Goal: Navigation & Orientation: Understand site structure

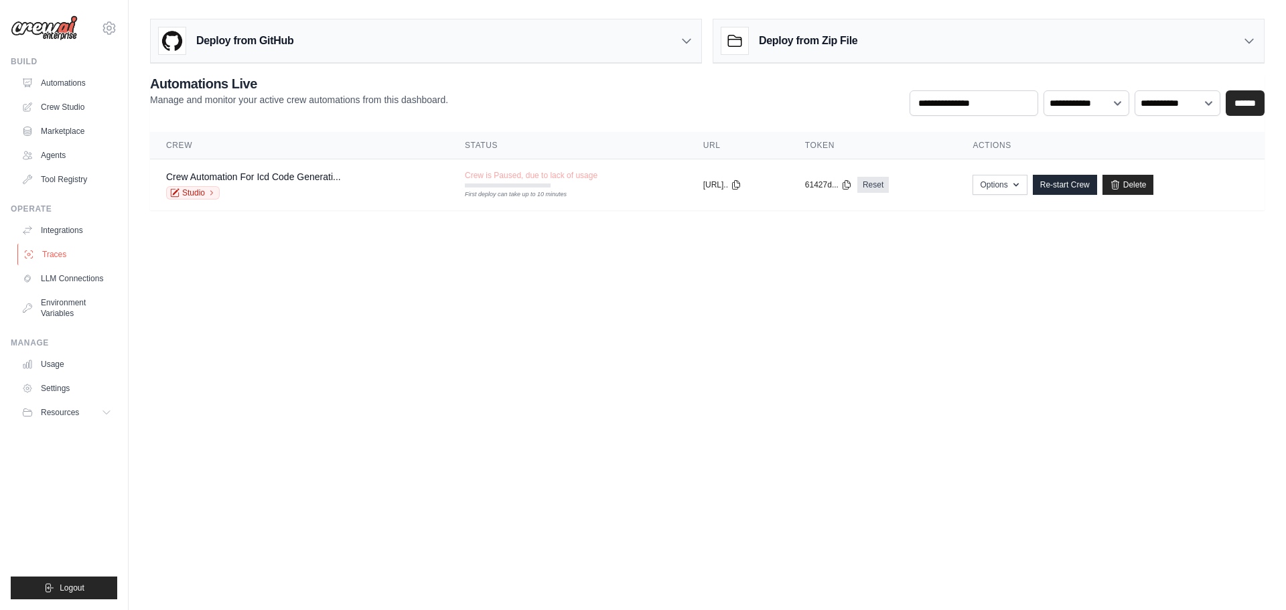
click at [61, 253] on link "Traces" at bounding box center [67, 254] width 101 height 21
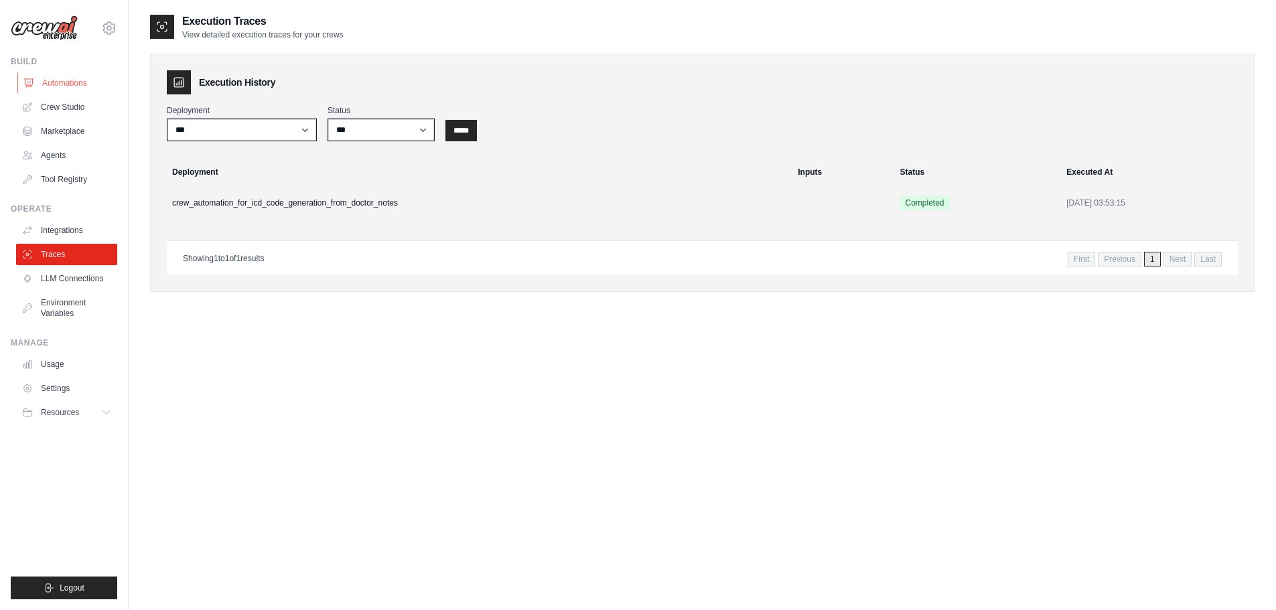
click at [67, 86] on link "Automations" at bounding box center [67, 82] width 101 height 21
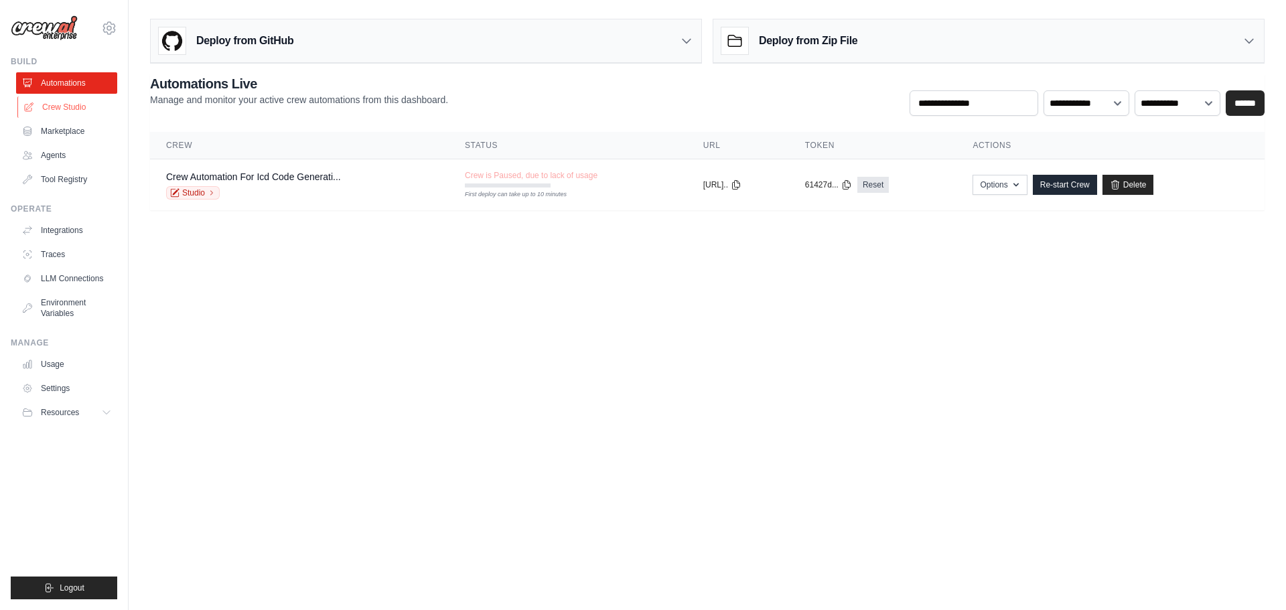
click at [65, 109] on link "Crew Studio" at bounding box center [67, 106] width 101 height 21
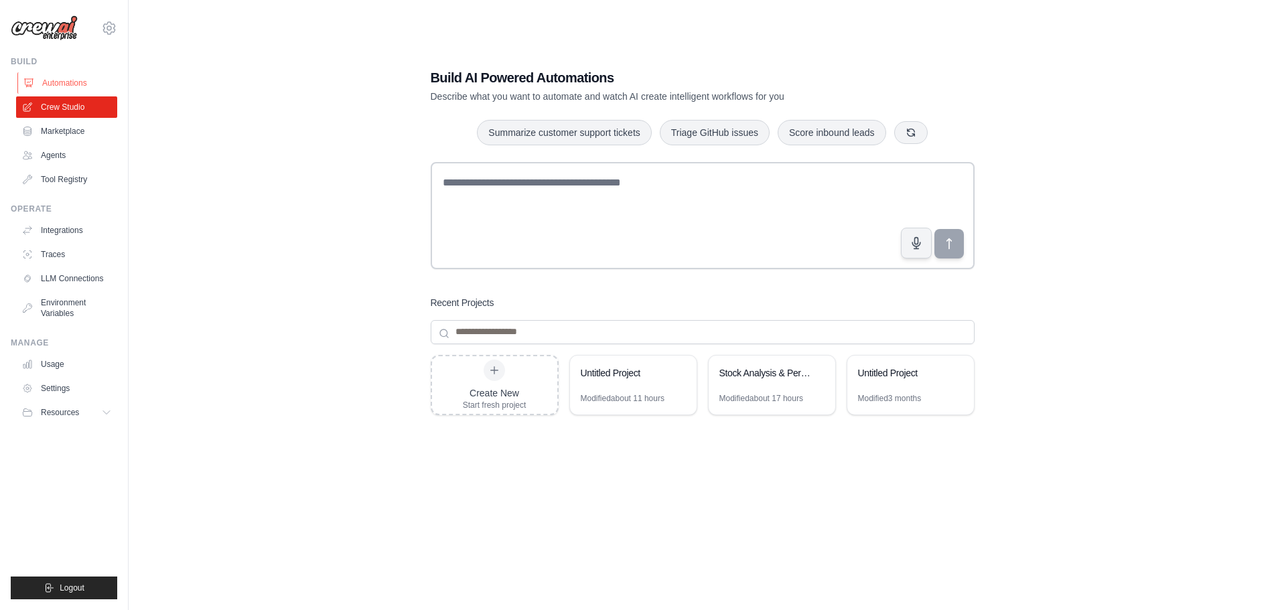
click at [60, 82] on link "Automations" at bounding box center [67, 82] width 101 height 21
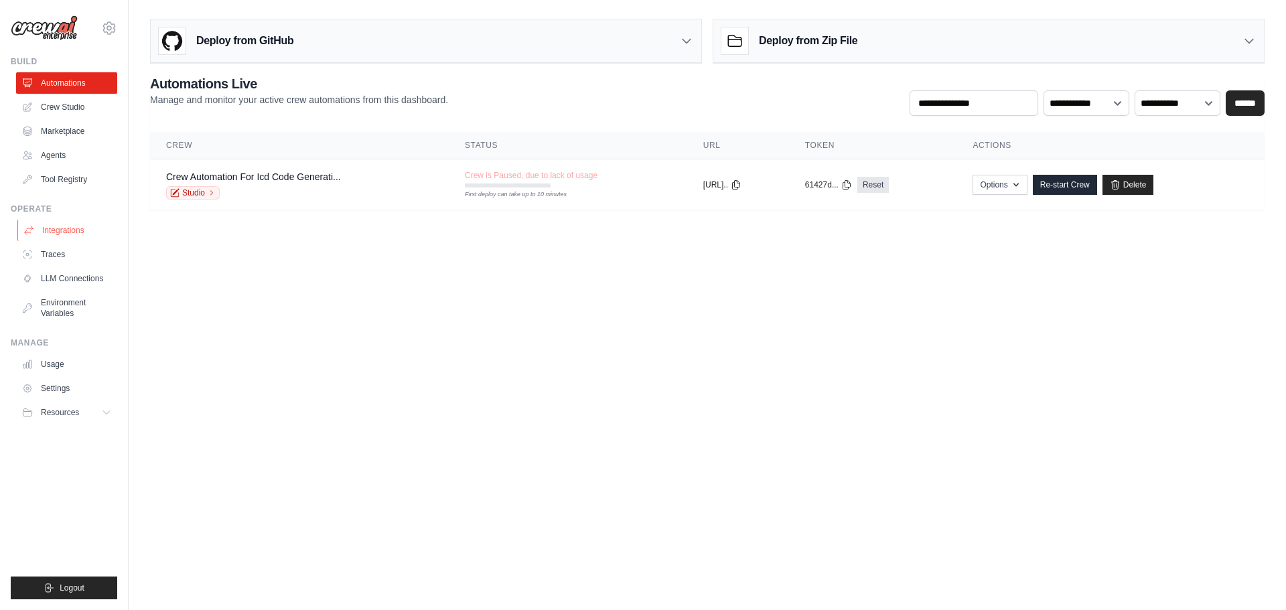
click at [60, 224] on link "Integrations" at bounding box center [67, 230] width 101 height 21
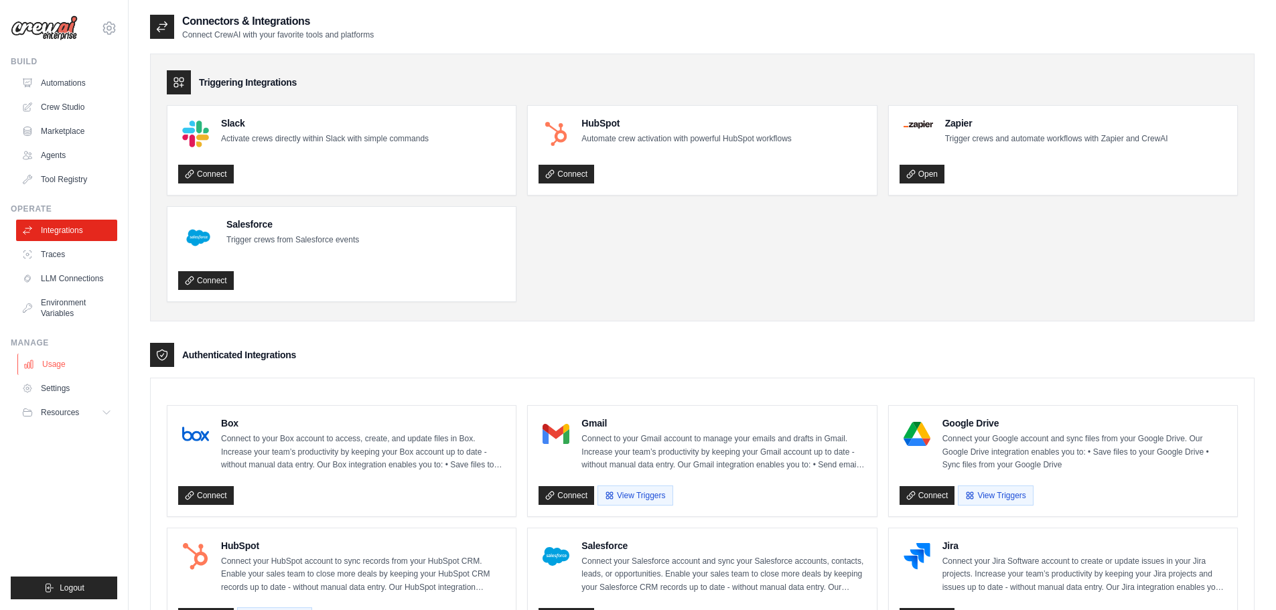
click at [61, 366] on link "Usage" at bounding box center [67, 364] width 101 height 21
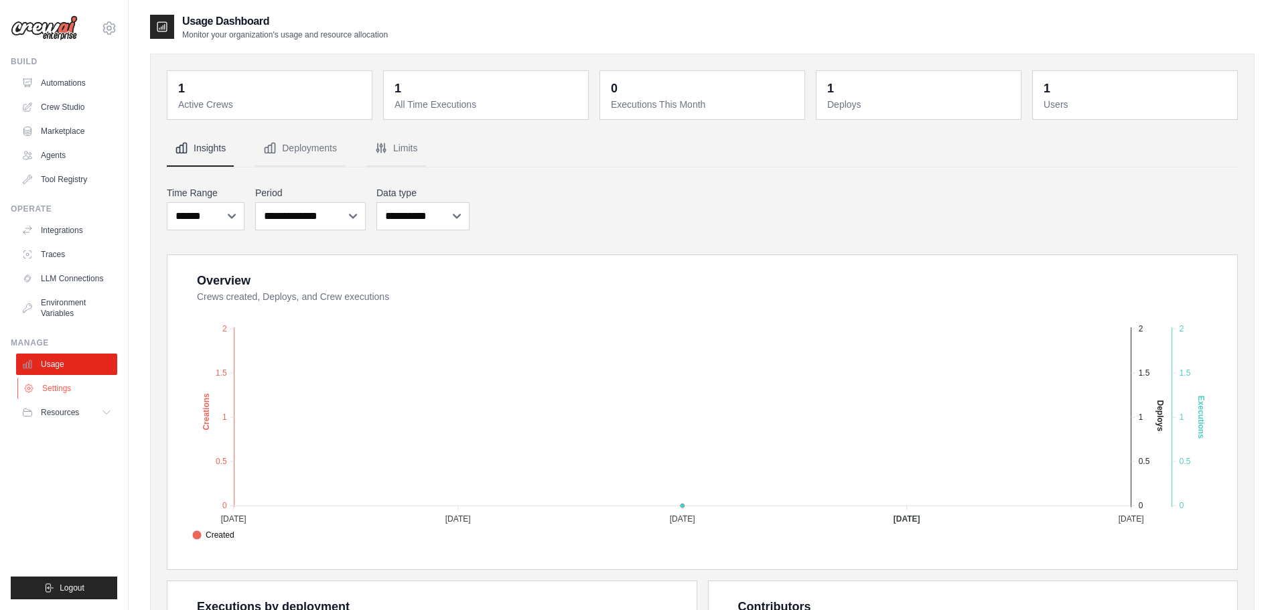
click at [60, 388] on link "Settings" at bounding box center [67, 388] width 101 height 21
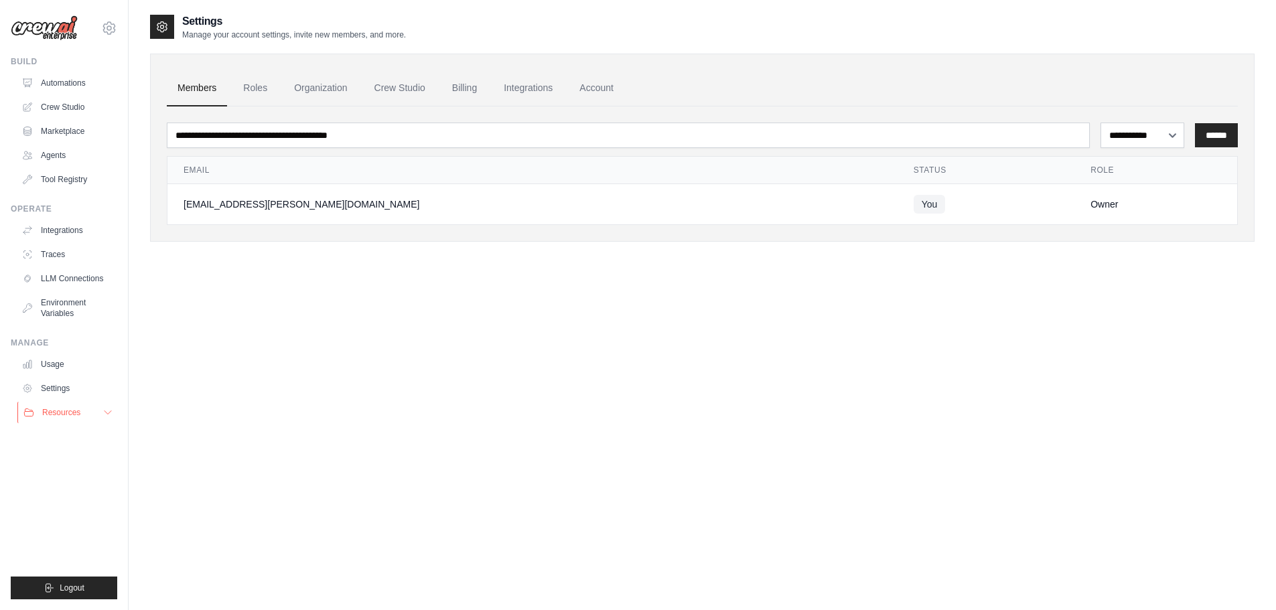
click at [60, 411] on span "Resources" at bounding box center [61, 412] width 38 height 11
click at [55, 366] on link "Usage" at bounding box center [67, 364] width 101 height 21
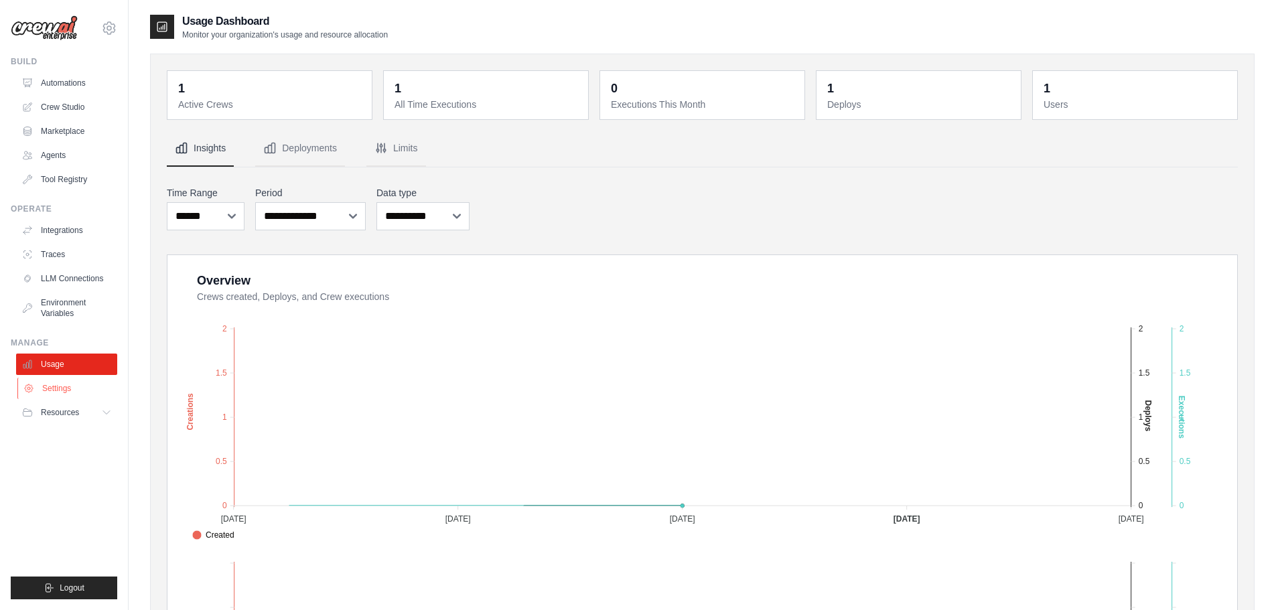
click at [56, 385] on link "Settings" at bounding box center [67, 388] width 101 height 21
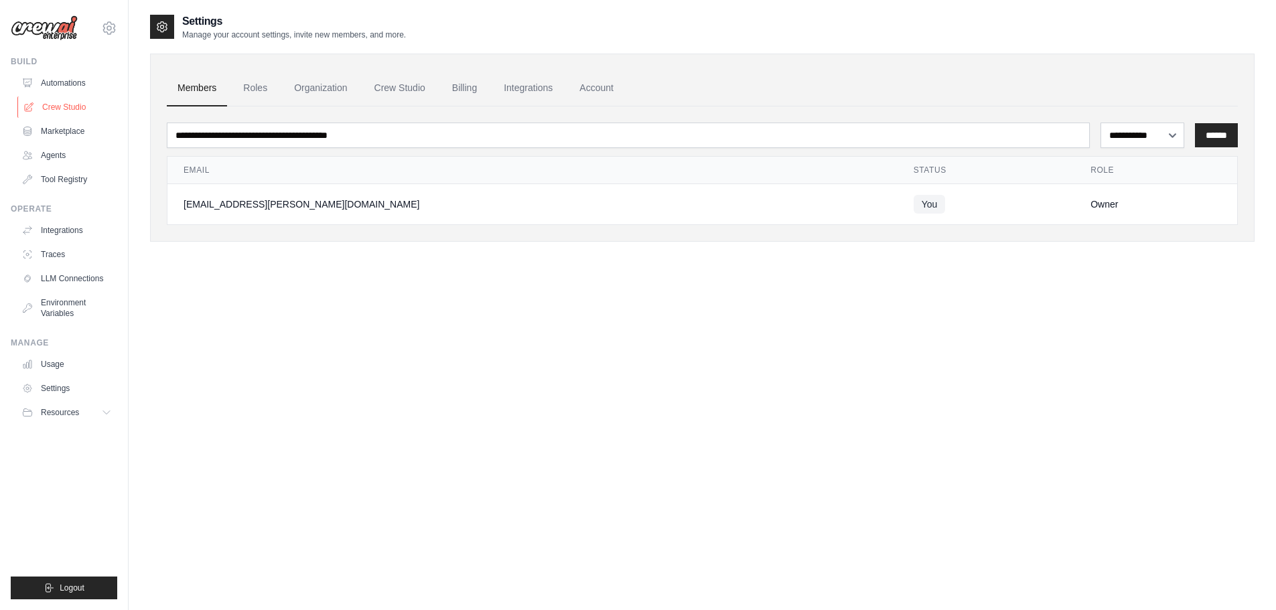
click at [69, 107] on link "Crew Studio" at bounding box center [67, 106] width 101 height 21
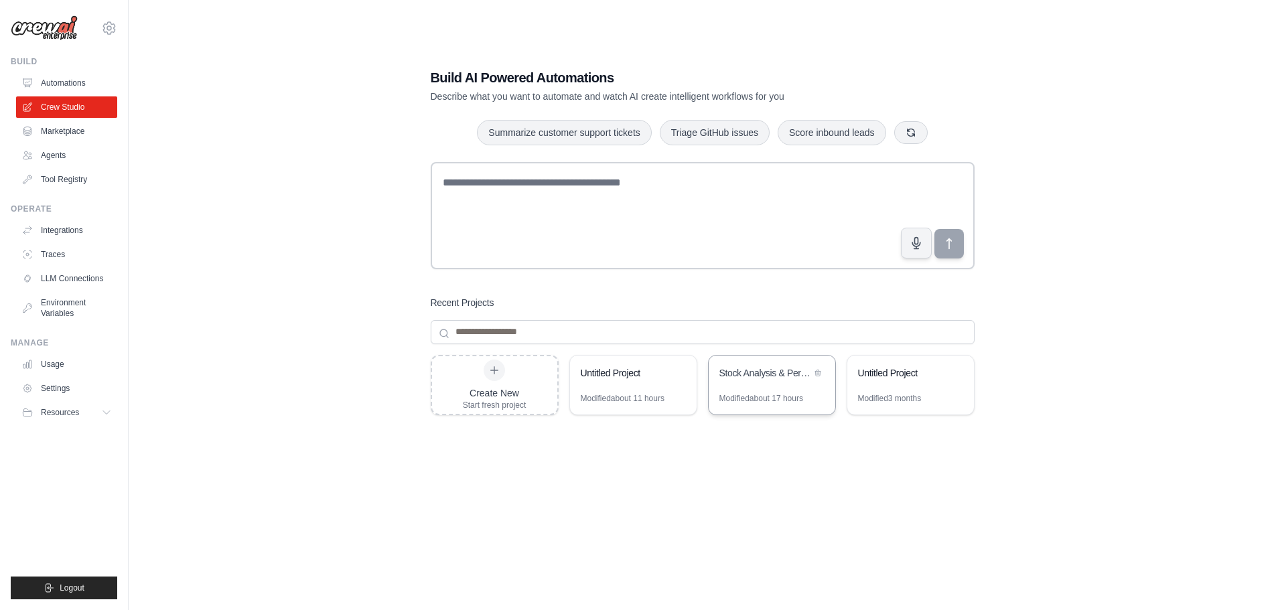
click at [793, 383] on div "Stock Analysis & Performance Prediction" at bounding box center [772, 375] width 127 height 38
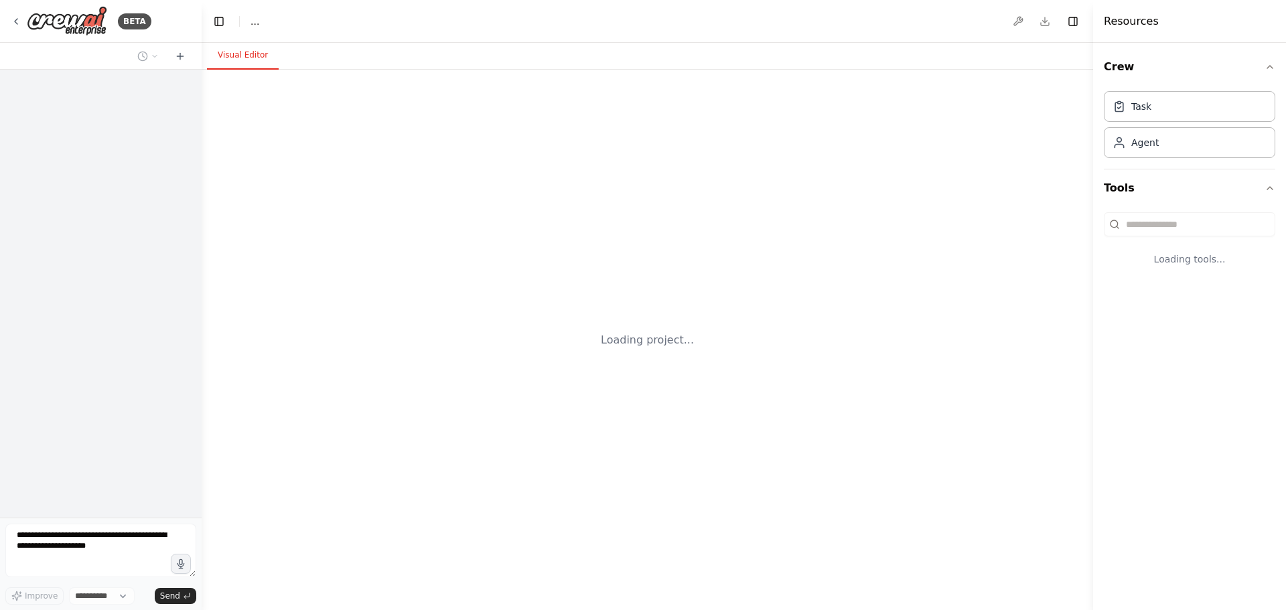
select select "****"
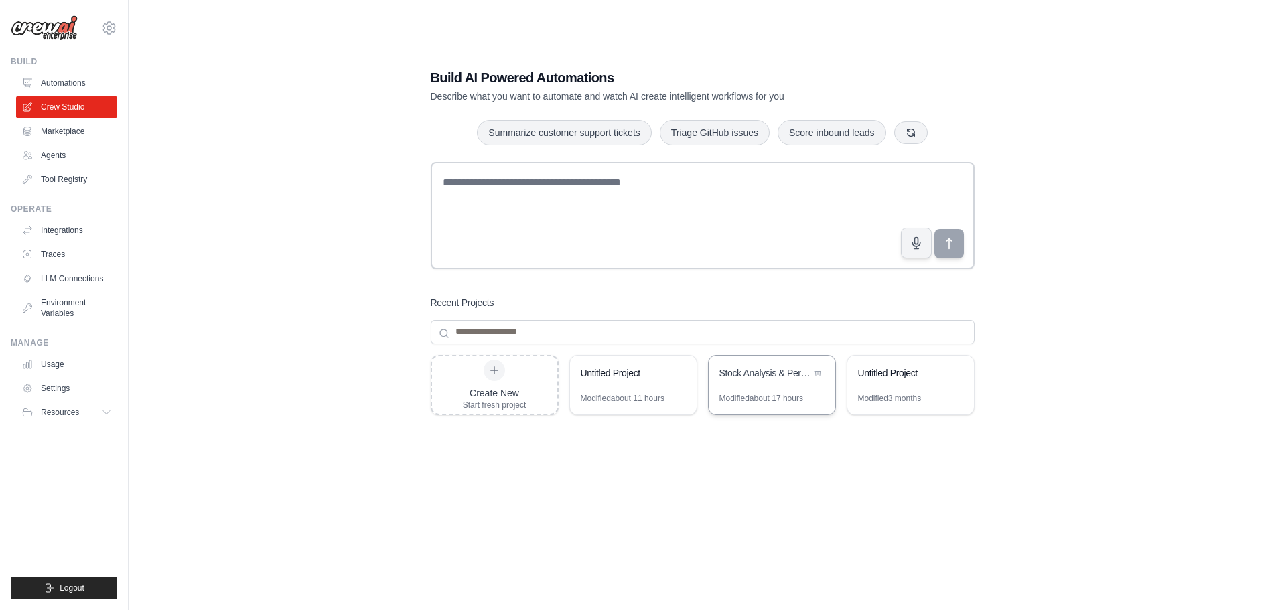
click at [782, 394] on div "Modified about 17 hours" at bounding box center [762, 398] width 84 height 11
click at [494, 387] on div "Create New" at bounding box center [495, 393] width 64 height 13
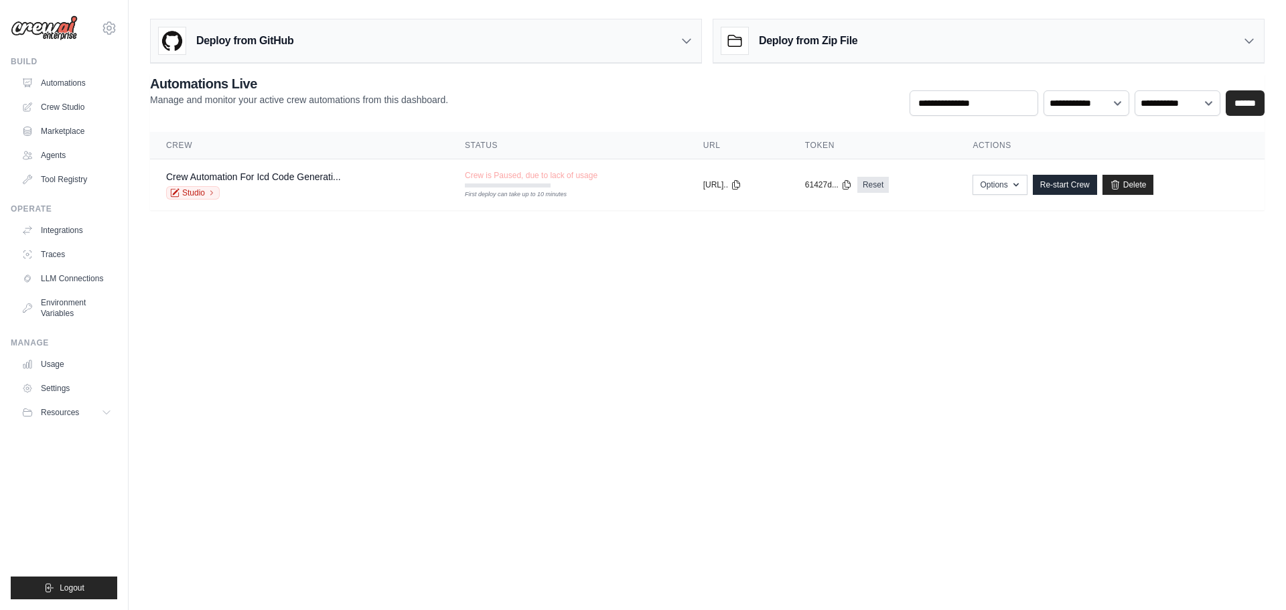
click at [482, 44] on div "Deploy from GitHub" at bounding box center [426, 41] width 551 height 44
click at [685, 44] on icon at bounding box center [686, 40] width 13 height 13
